Goal: Task Accomplishment & Management: Use online tool/utility

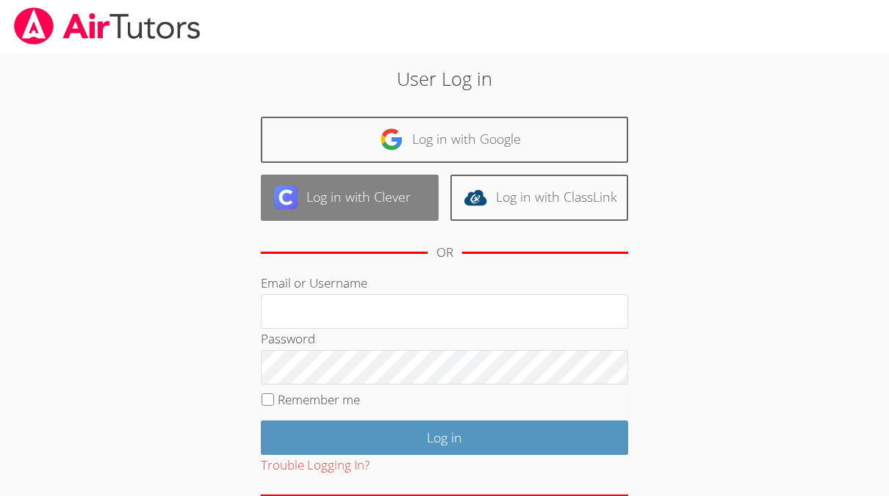
click at [374, 197] on link "Log in with Clever" at bounding box center [350, 198] width 178 height 46
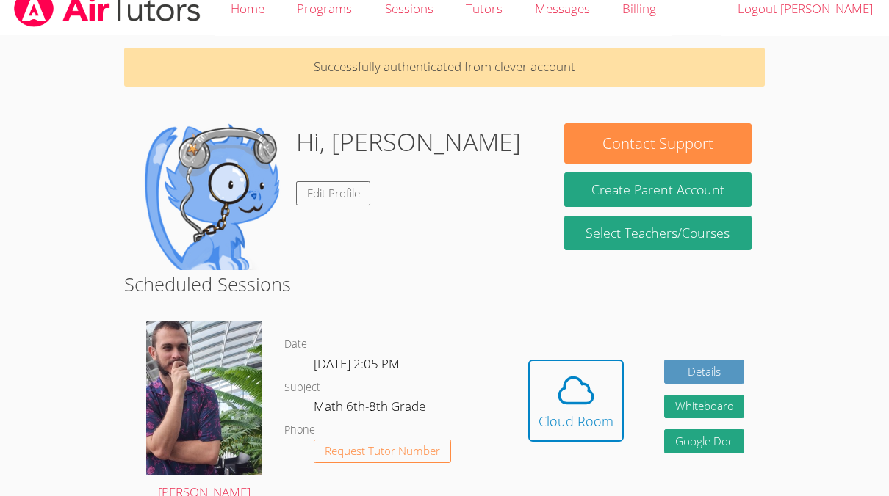
scroll to position [26, 0]
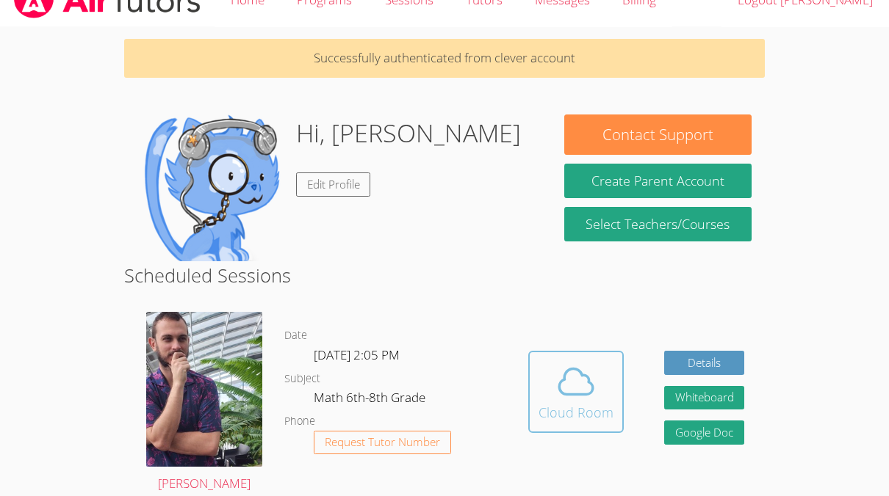
click at [593, 380] on icon at bounding box center [575, 381] width 41 height 41
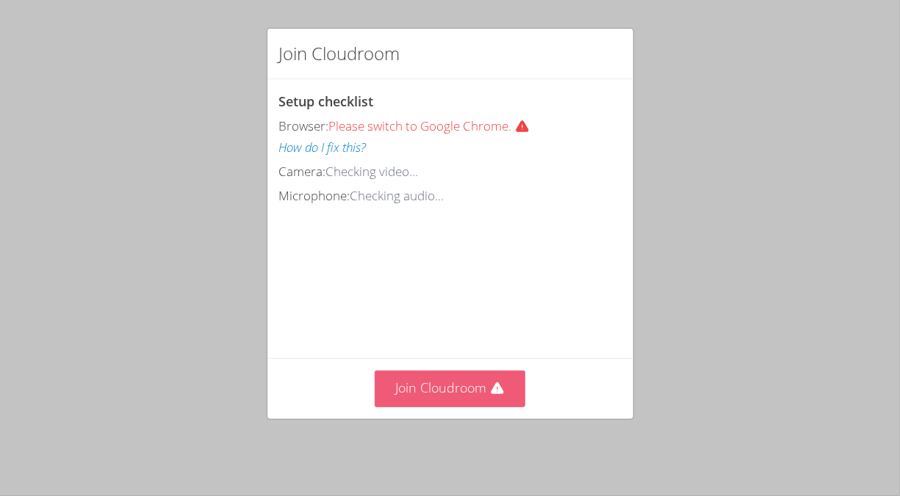
click at [434, 399] on button "Join Cloudroom" at bounding box center [450, 389] width 151 height 36
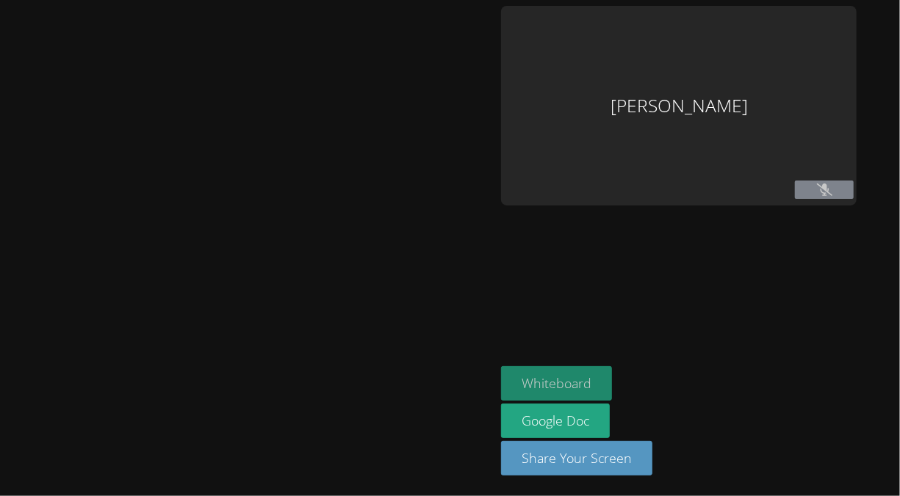
click at [558, 376] on button "Whiteboard" at bounding box center [556, 383] width 111 height 35
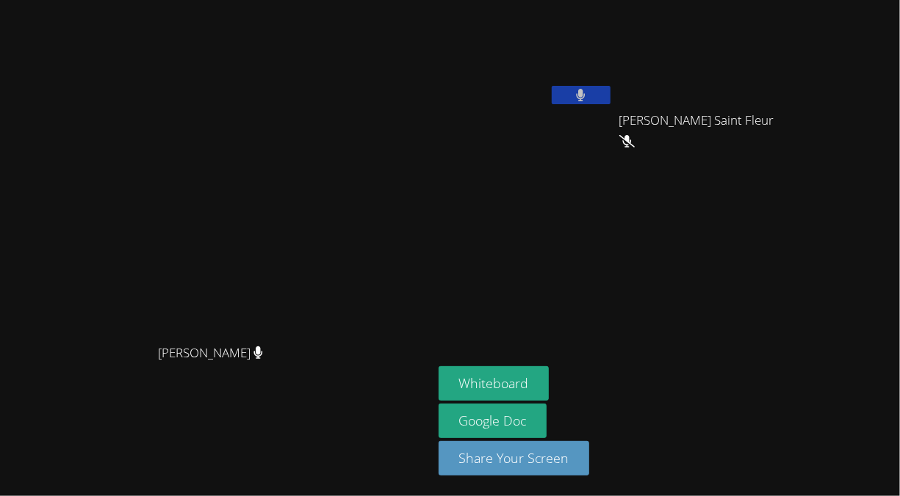
click at [610, 93] on button at bounding box center [580, 95] width 59 height 18
click at [610, 102] on button at bounding box center [580, 95] width 59 height 18
click at [610, 91] on button at bounding box center [580, 95] width 59 height 18
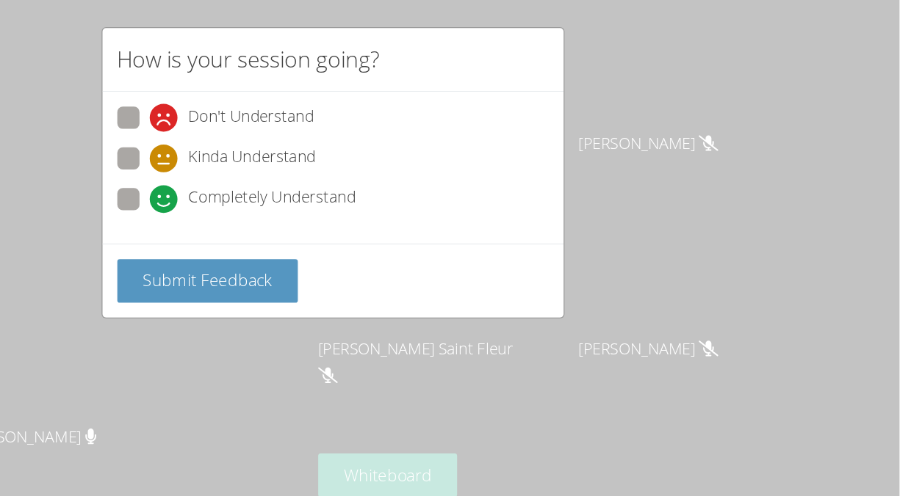
click at [305, 176] on span at bounding box center [305, 176] width 0 height 0
click at [305, 160] on input "Completely Understand" at bounding box center [311, 162] width 12 height 12
radio input "true"
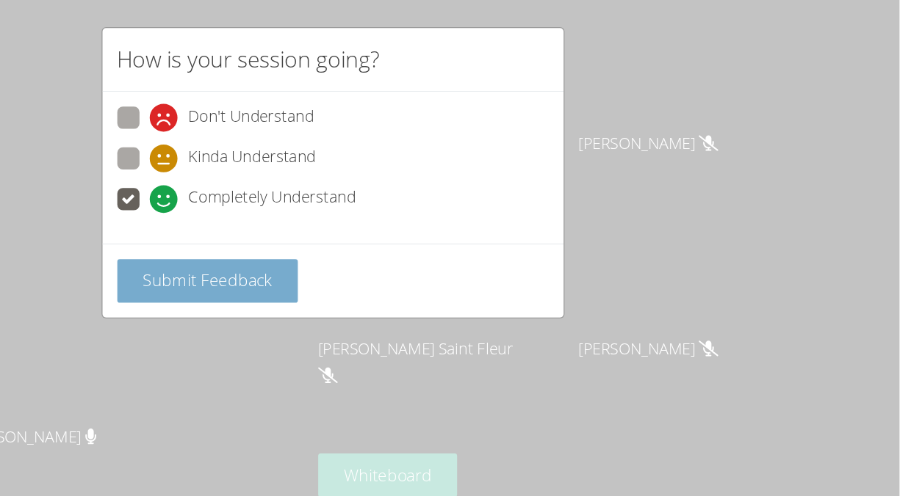
click at [357, 228] on span "Submit Feedback" at bounding box center [350, 229] width 103 height 18
